Goal: Submit feedback/report problem

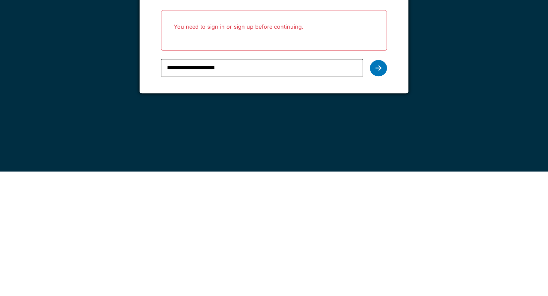
click at [385, 195] on div at bounding box center [378, 192] width 17 height 16
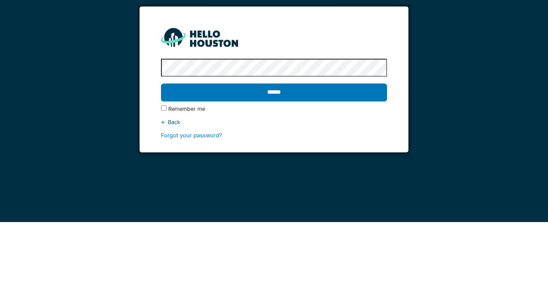
click at [307, 158] on input "******" at bounding box center [274, 167] width 226 height 18
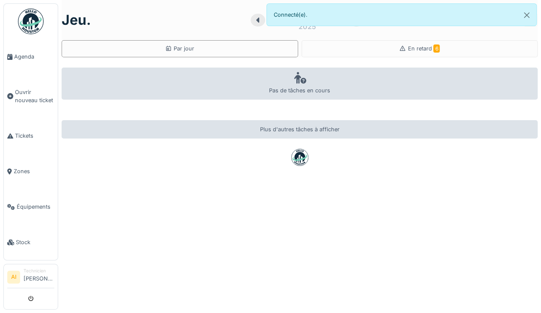
scroll to position [6, 0]
click at [28, 54] on span "Agenda" at bounding box center [34, 57] width 40 height 8
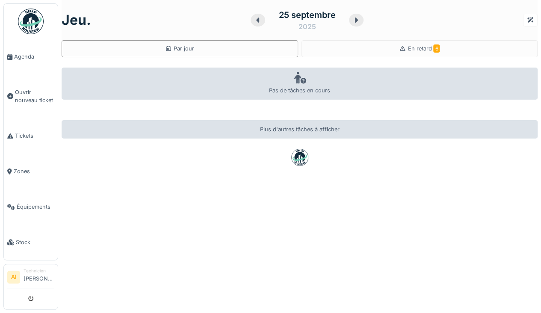
click at [26, 205] on span "Équipements" at bounding box center [36, 207] width 38 height 8
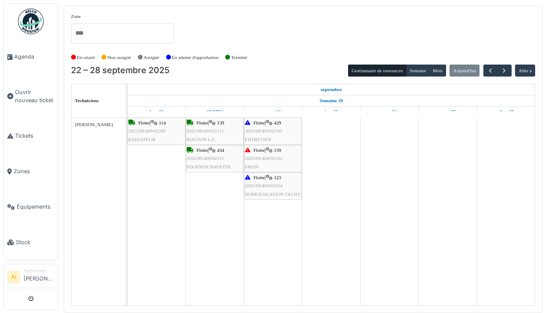
click at [32, 82] on link "Ouvrir nouveau ticket" at bounding box center [31, 96] width 54 height 44
